Goal: Navigation & Orientation: Find specific page/section

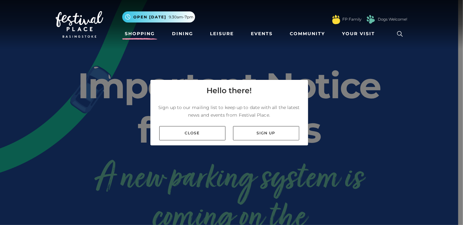
click at [145, 33] on link "Shopping" at bounding box center [139, 34] width 35 height 12
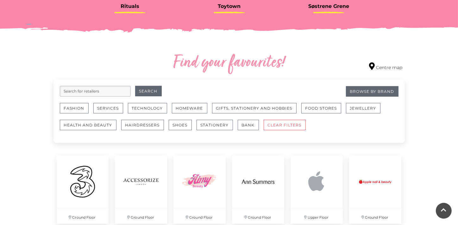
scroll to position [334, 0]
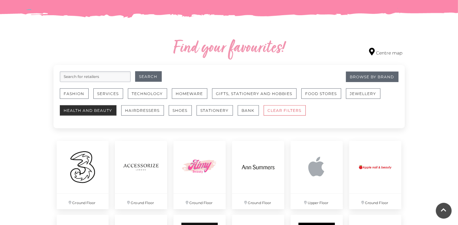
click at [90, 109] on button "Health and Beauty" at bounding box center [88, 110] width 57 height 10
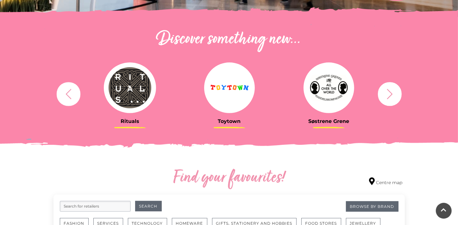
scroll to position [339, 0]
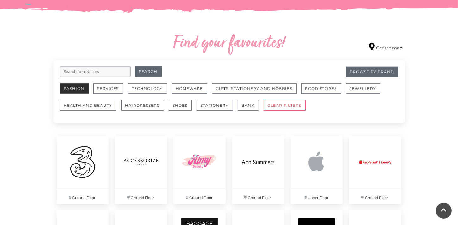
click at [78, 88] on button "Fashion" at bounding box center [74, 88] width 29 height 10
